Goal: Check status

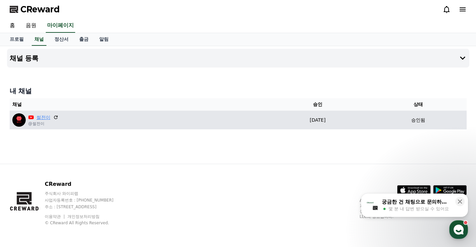
click at [46, 119] on link "썰전이" at bounding box center [43, 117] width 14 height 7
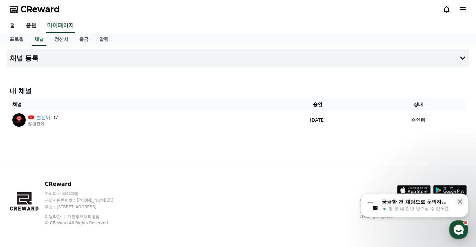
click at [32, 27] on link "음원" at bounding box center [30, 26] width 21 height 14
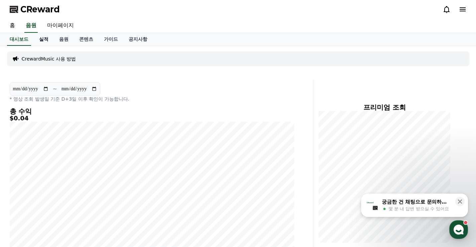
click at [40, 41] on link "실적" at bounding box center [44, 39] width 20 height 13
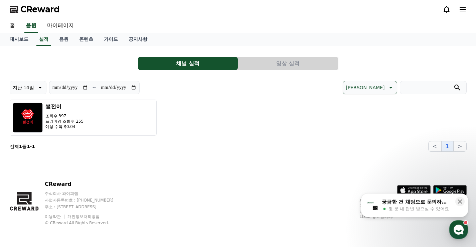
click at [273, 66] on button "영상 실적" at bounding box center [288, 63] width 100 height 13
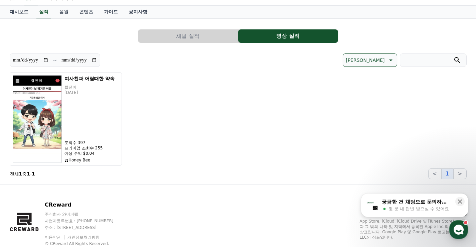
scroll to position [48, 0]
